Goal: Contribute content

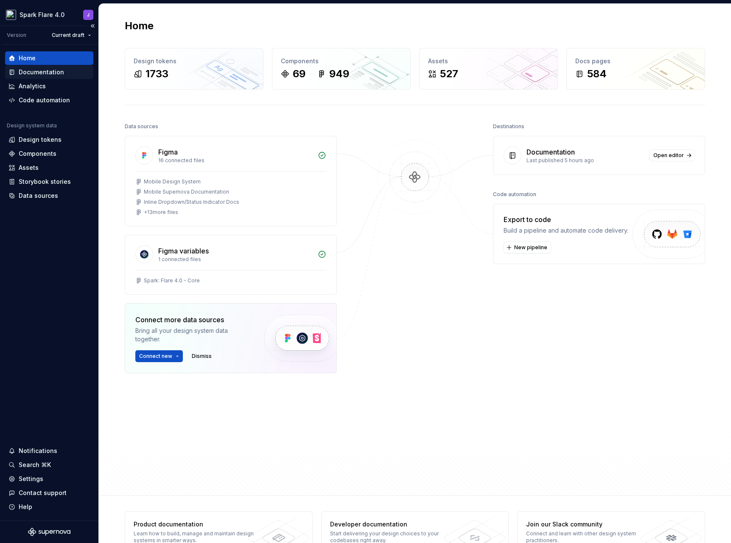
click at [50, 74] on div "Documentation" at bounding box center [41, 72] width 45 height 8
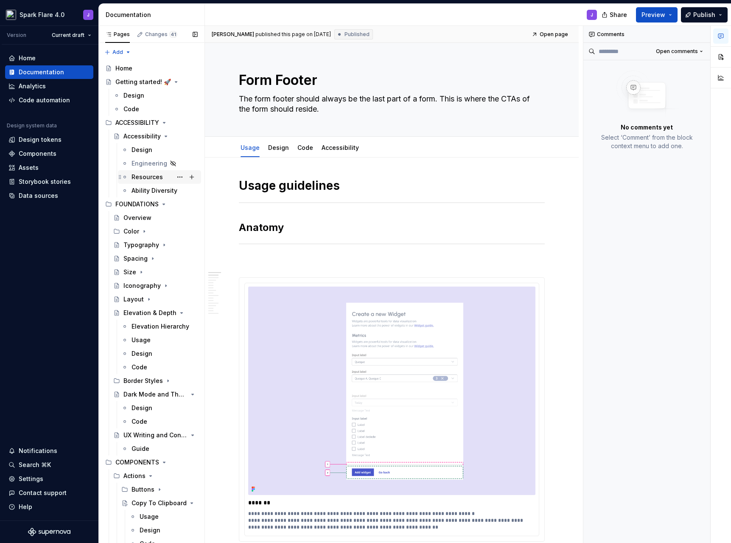
click at [145, 177] on div "Resources" at bounding box center [146, 177] width 31 height 8
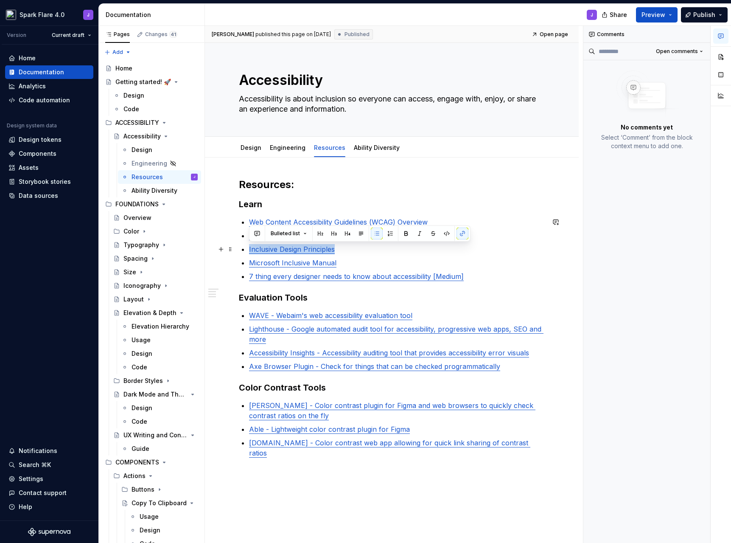
drag, startPoint x: 344, startPoint y: 250, endPoint x: 245, endPoint y: 252, distance: 99.3
click at [245, 252] on div "Resources: Learn Web Content Accessibility Guidelines (WCAG) Overview The new g…" at bounding box center [392, 328] width 306 height 300
click at [356, 257] on p "Microsoft Inclusive Manual" at bounding box center [397, 262] width 296 height 10
click at [325, 252] on link "Inclusive Design Principles" at bounding box center [292, 249] width 86 height 8
click at [379, 234] on button "button" at bounding box center [385, 232] width 12 height 12
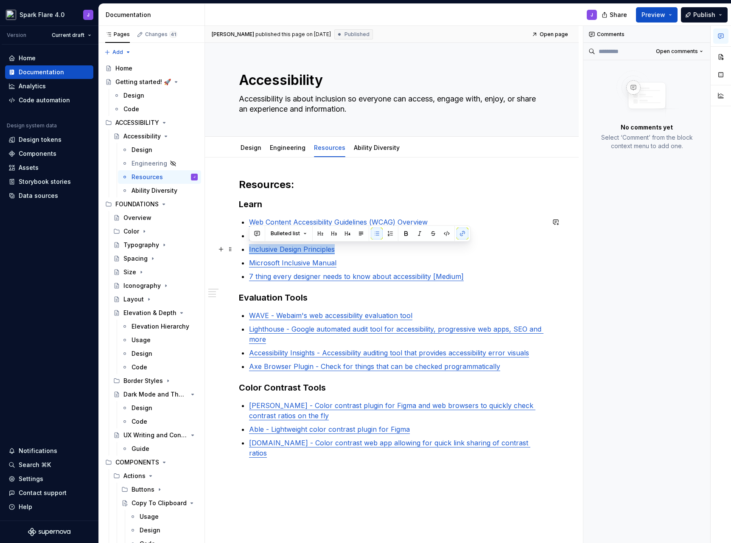
drag, startPoint x: 337, startPoint y: 249, endPoint x: 243, endPoint y: 250, distance: 94.2
click at [249, 250] on li "Inclusive Design Principles" at bounding box center [397, 249] width 296 height 10
click at [342, 248] on p "Inclusive Design Principles" at bounding box center [397, 249] width 296 height 10
drag, startPoint x: 340, startPoint y: 248, endPoint x: 242, endPoint y: 252, distance: 98.1
click at [249, 252] on li "Inclusive Design Principles" at bounding box center [397, 249] width 296 height 10
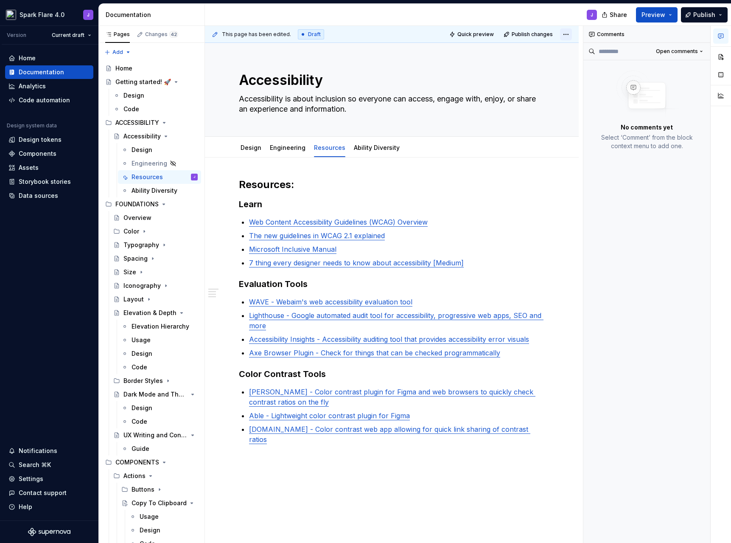
click at [565, 32] on html "Spark Flare 4.0 J Version Current draft Home Documentation Analytics Code autom…" at bounding box center [365, 271] width 731 height 543
click at [511, 176] on html "Spark Flare 4.0 J Version Current draft Home Documentation Analytics Code autom…" at bounding box center [365, 271] width 731 height 543
click at [719, 15] on button "Publish" at bounding box center [704, 14] width 47 height 15
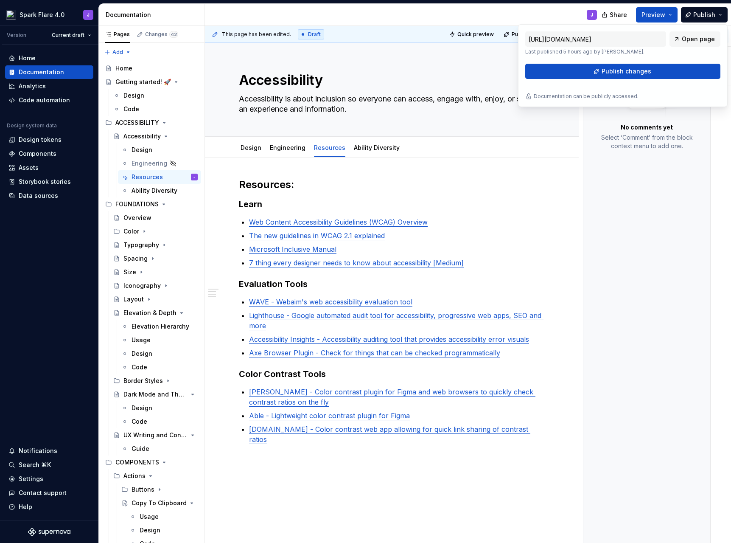
click at [688, 53] on div "[URL][DOMAIN_NAME] Last published 5 hours ago by [PERSON_NAME]. Open page" at bounding box center [622, 43] width 195 height 24
click at [605, 216] on div "Comments Open comments No comments yet Select ‘Comment’ from the block context …" at bounding box center [646, 284] width 127 height 517
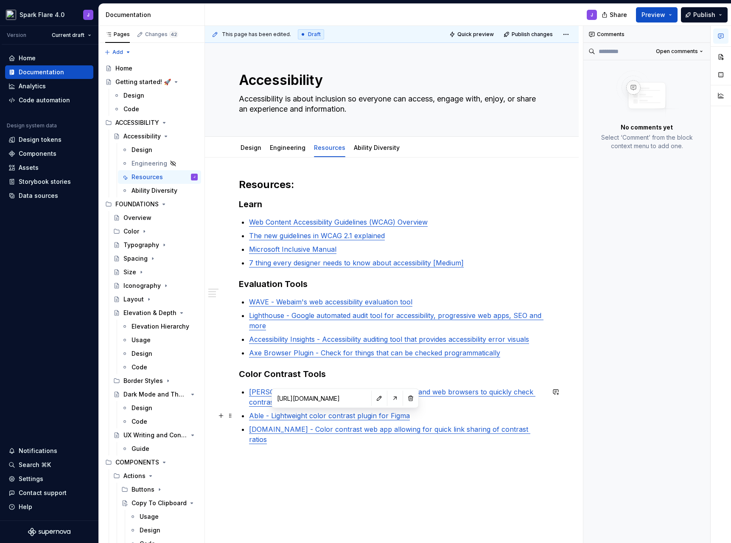
click at [337, 417] on link "Able - Lightweight color contrast plugin for Figma" at bounding box center [329, 415] width 161 height 8
click at [389, 393] on button "button" at bounding box center [395, 398] width 12 height 12
click at [298, 454] on p at bounding box center [392, 459] width 306 height 10
click at [299, 429] on link "[DOMAIN_NAME] - Color contrast web app allowing for quick link sharing of contr…" at bounding box center [389, 434] width 281 height 19
click at [354, 410] on button "button" at bounding box center [360, 412] width 12 height 12
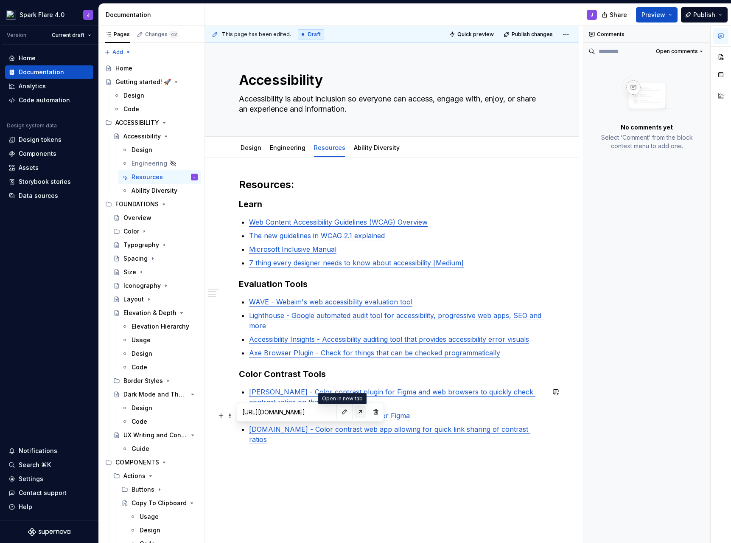
type textarea "*"
type input "[URL][DOMAIN_NAME]"
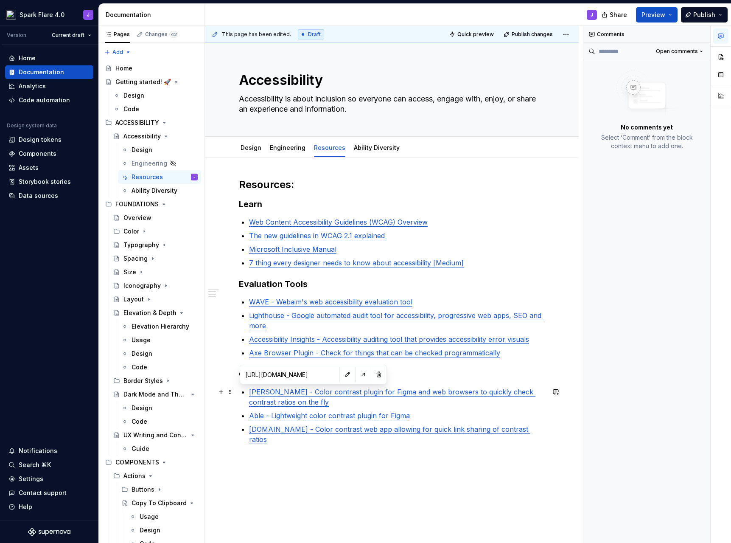
click at [303, 392] on link "[PERSON_NAME] - Color contrast plugin for Figma and web browsers to quickly che…" at bounding box center [392, 396] width 286 height 19
click at [357, 377] on button "button" at bounding box center [363, 374] width 12 height 12
type textarea "*"
type input "[URL][DOMAIN_NAME]"
click at [348, 219] on link "Web Content Accessibility Guidelines (WCAG) Overview" at bounding box center [338, 222] width 179 height 8
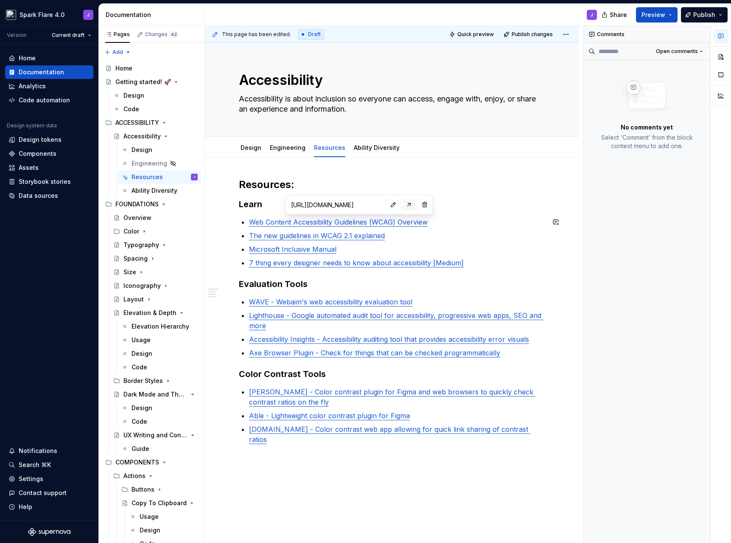
click at [403, 204] on button "button" at bounding box center [409, 205] width 12 height 12
click at [452, 178] on h2 "Resources:" at bounding box center [392, 185] width 306 height 14
click at [539, 36] on span "Publish changes" at bounding box center [532, 34] width 41 height 7
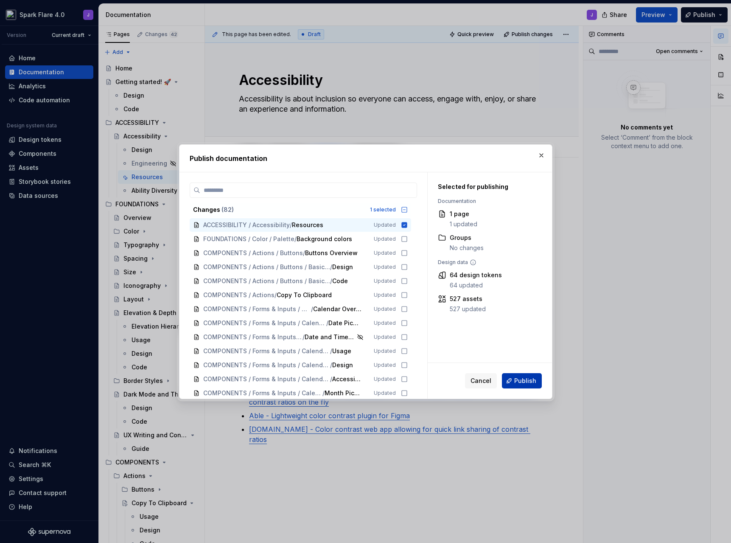
click at [533, 384] on span "Publish" at bounding box center [525, 380] width 22 height 8
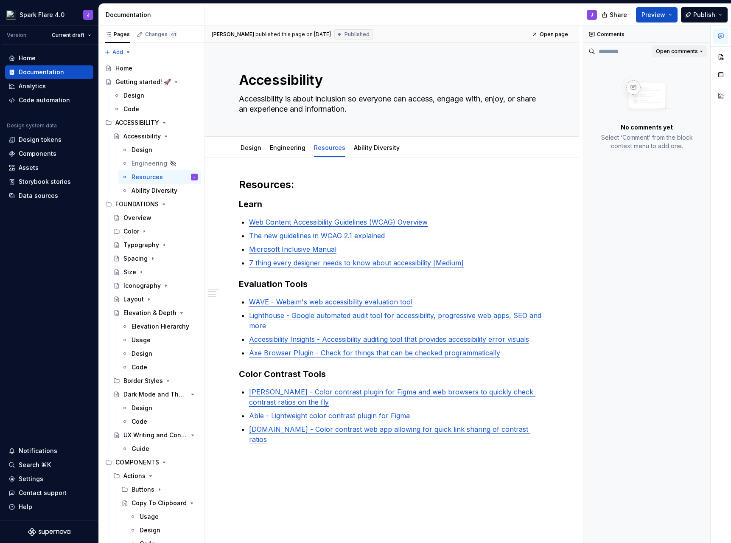
type textarea "*"
